Goal: Navigation & Orientation: Find specific page/section

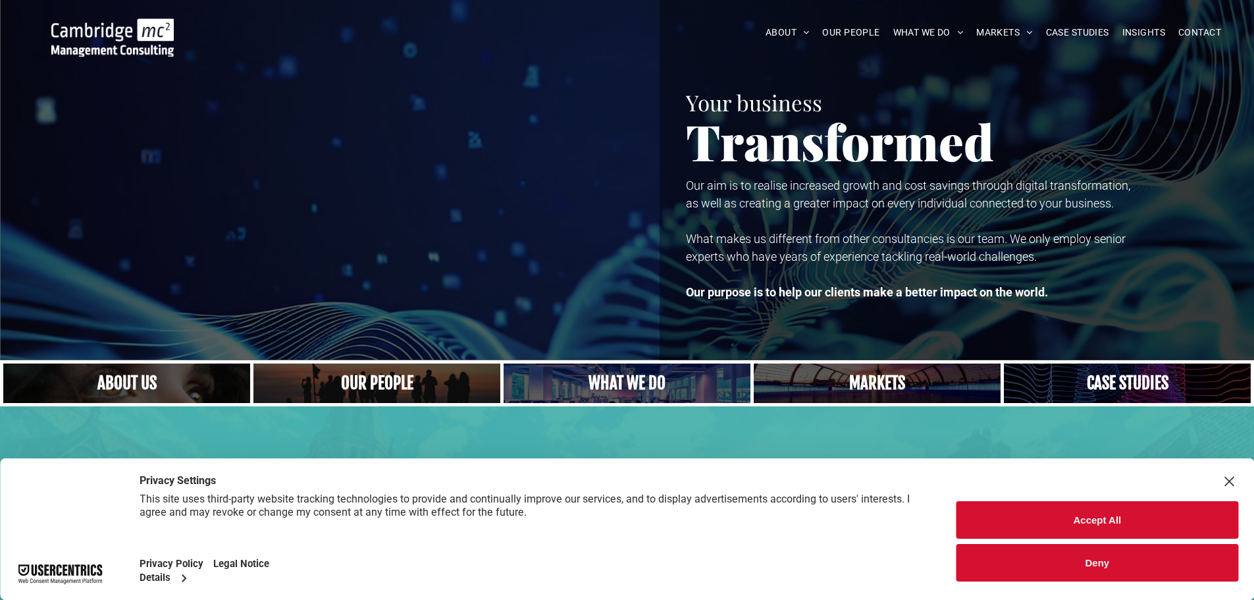
click at [1116, 562] on button "Deny" at bounding box center [1097, 563] width 282 height 38
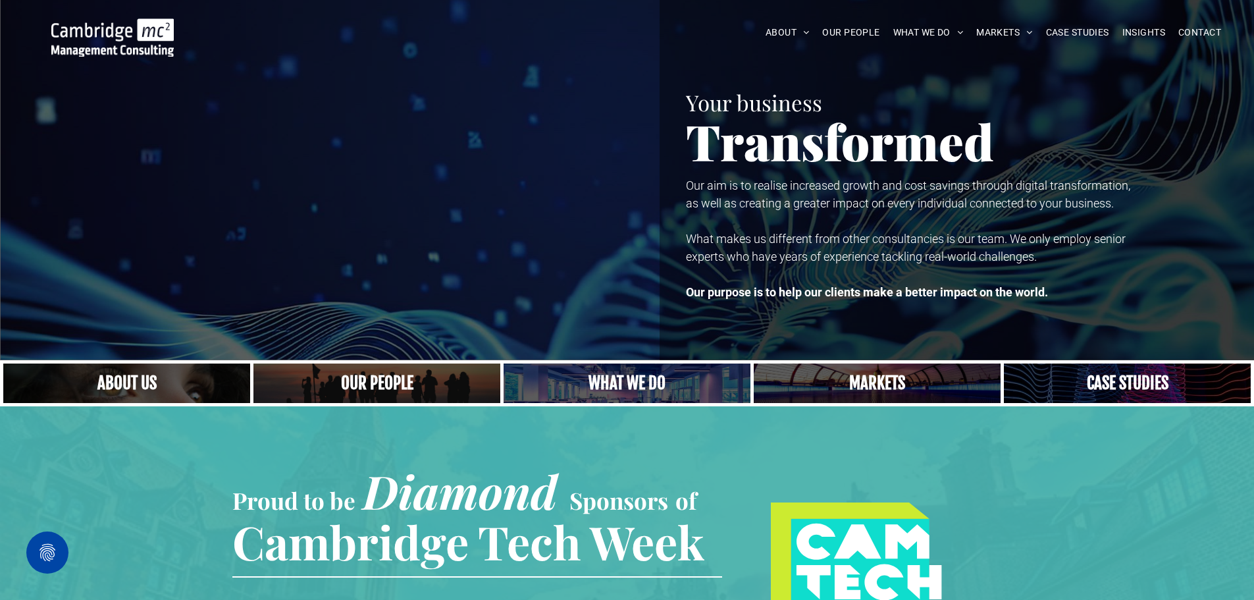
click at [638, 381] on link "A yoga teacher lifting his whole body off the ground in the peacock pose" at bounding box center [627, 383] width 262 height 42
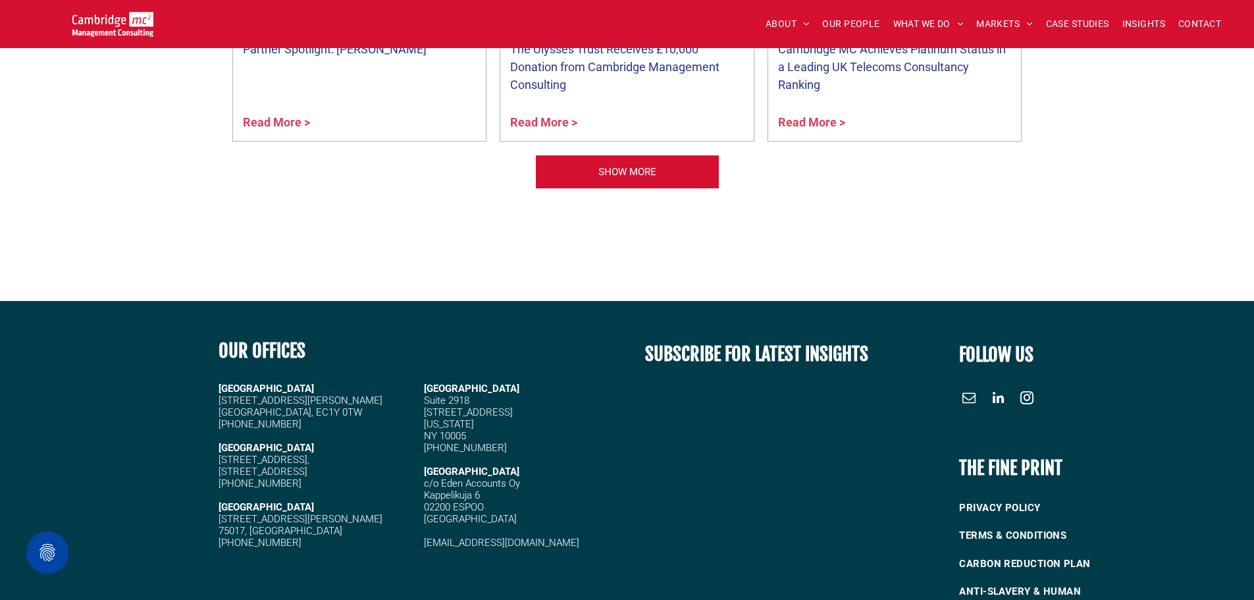
scroll to position [5068, 0]
